Goal: Information Seeking & Learning: Learn about a topic

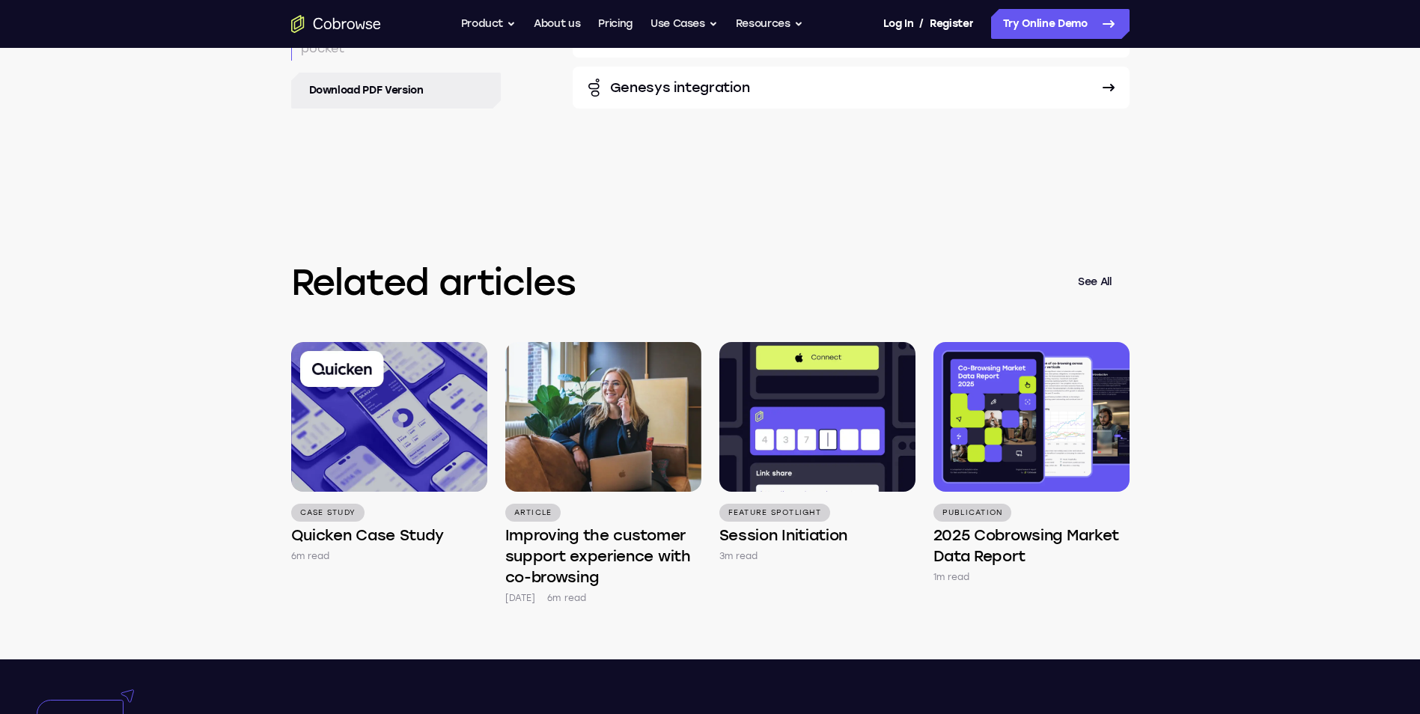
scroll to position [6811, 0]
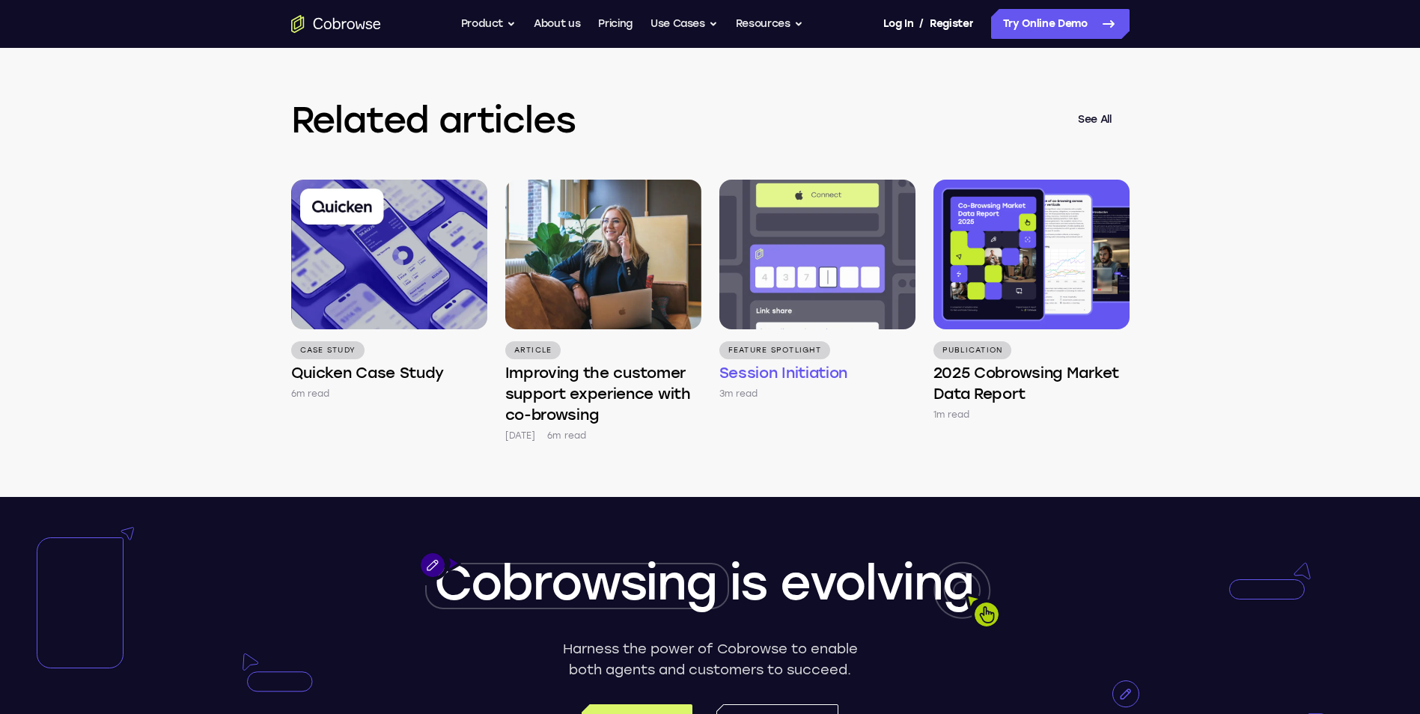
click at [782, 376] on h4 "Session Initiation" at bounding box center [783, 372] width 129 height 21
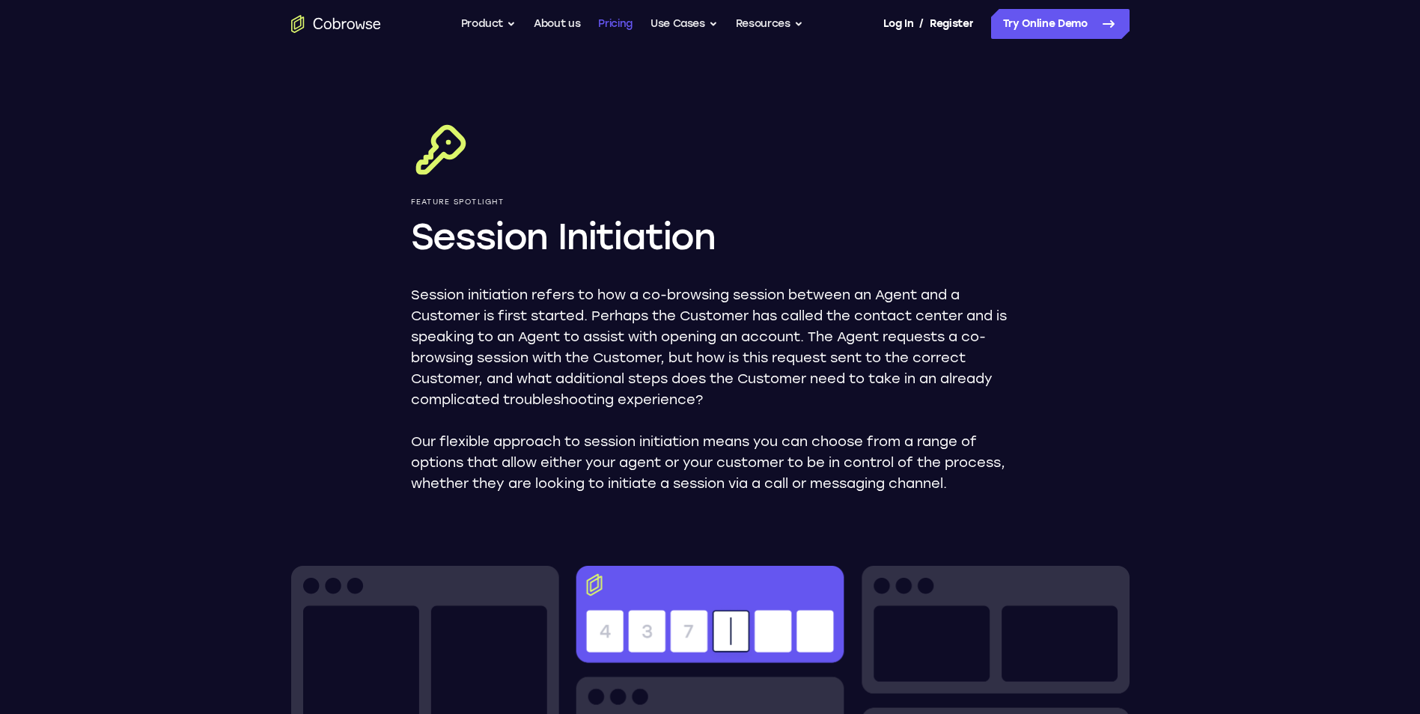
click at [612, 22] on link "Pricing" at bounding box center [615, 24] width 34 height 30
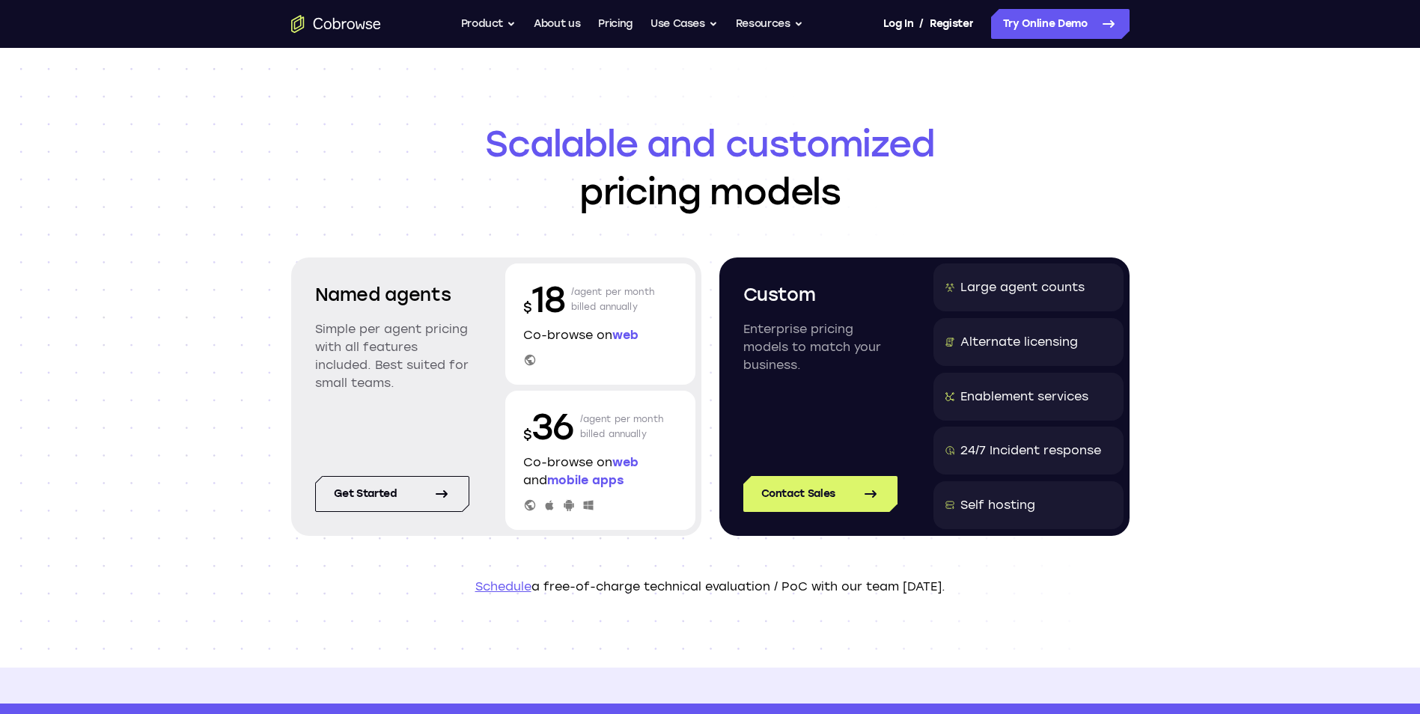
drag, startPoint x: 349, startPoint y: 20, endPoint x: 373, endPoint y: 34, distance: 27.5
click at [349, 20] on icon "Go to the home page" at bounding box center [336, 24] width 90 height 18
